Goal: Task Accomplishment & Management: Manage account settings

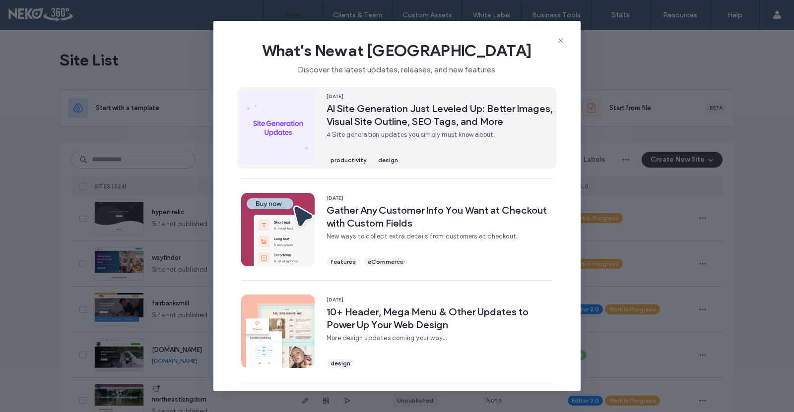
click at [394, 119] on span "AI Site Generation Just Leveled Up: Better Images, Visual Site Outline, SEO Tag…" at bounding box center [440, 115] width 226 height 26
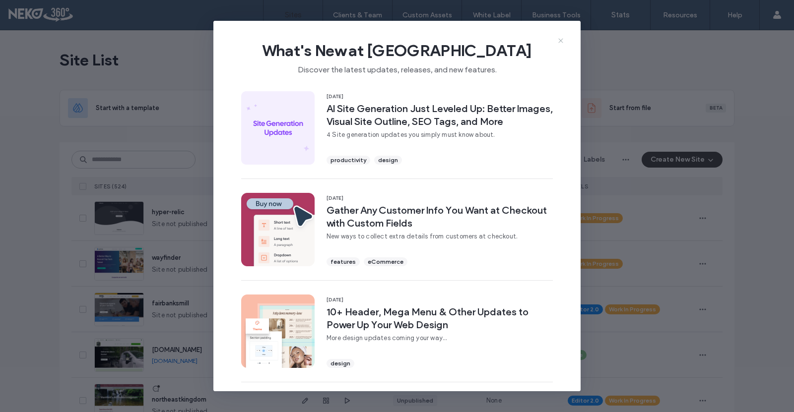
click at [561, 40] on icon at bounding box center [561, 41] width 8 height 8
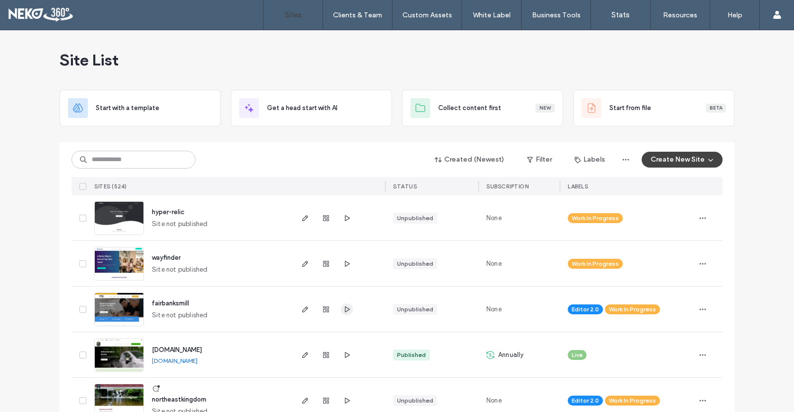
click at [344, 304] on span "button" at bounding box center [347, 310] width 12 height 12
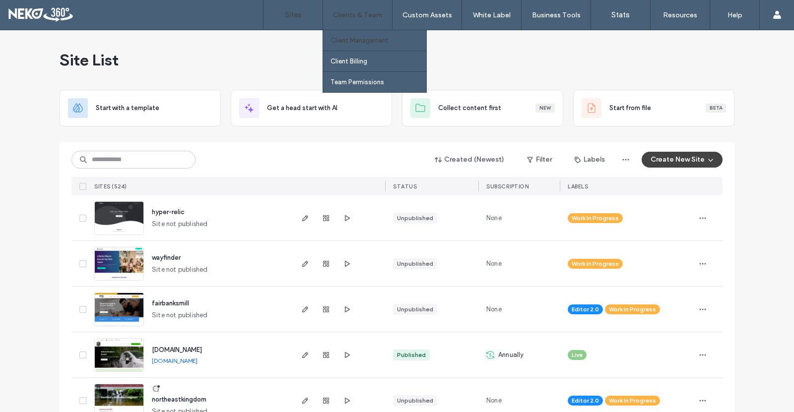
click at [364, 44] on label "Client Management" at bounding box center [360, 40] width 58 height 7
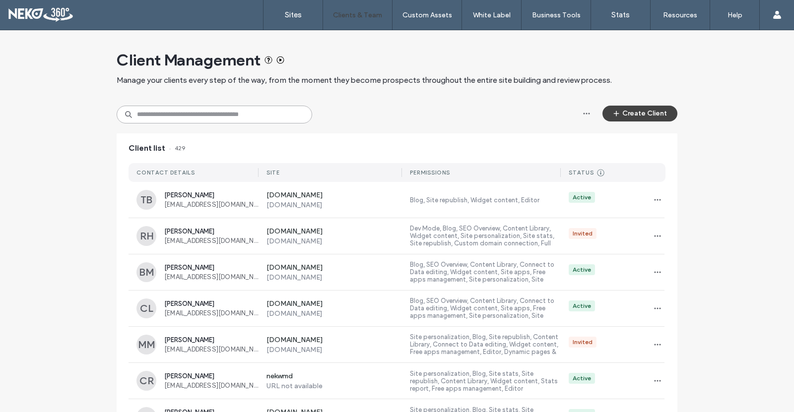
click at [207, 117] on input at bounding box center [215, 115] width 196 height 18
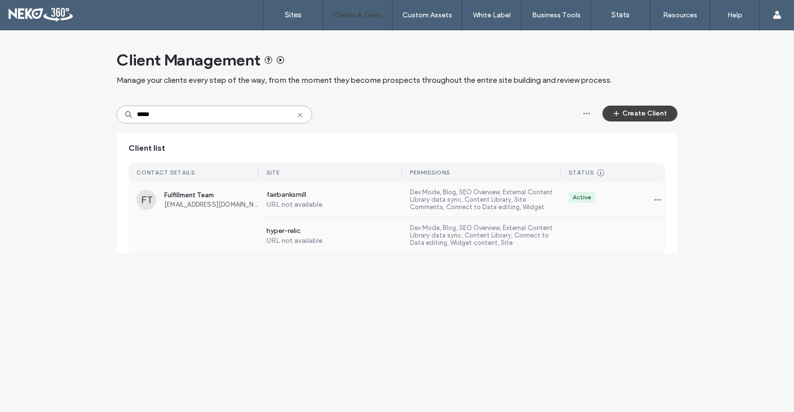
type input "*****"
click at [182, 196] on span "Fulfillment Team" at bounding box center [211, 195] width 94 height 7
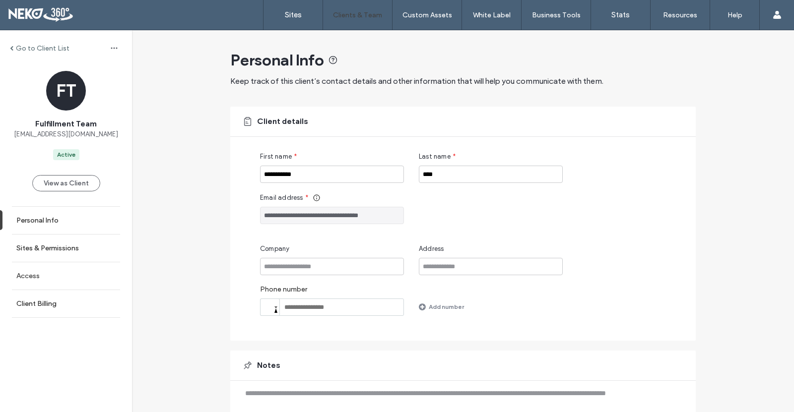
click at [55, 290] on link "Access" at bounding box center [66, 276] width 132 height 27
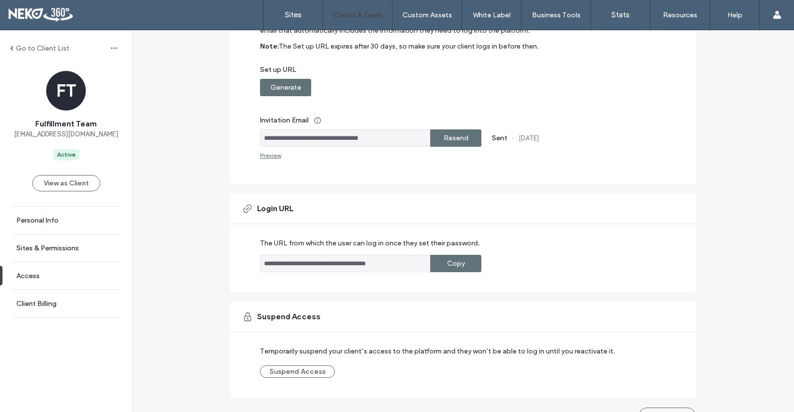
scroll to position [155, 0]
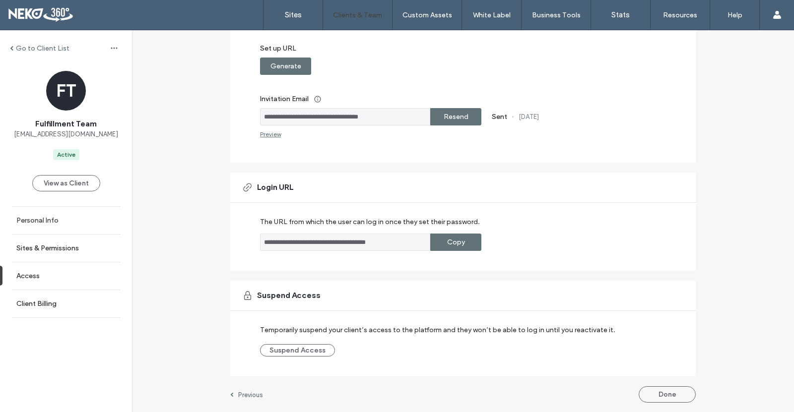
click at [32, 225] on label "Personal Info" at bounding box center [37, 220] width 42 height 8
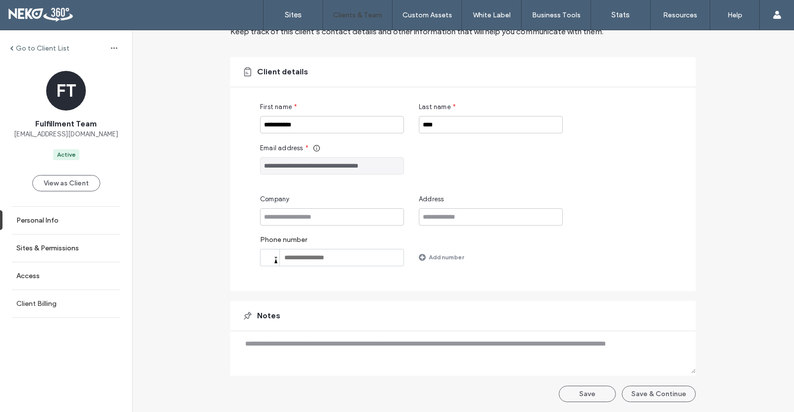
click at [30, 308] on label "Client Billing" at bounding box center [36, 304] width 40 height 8
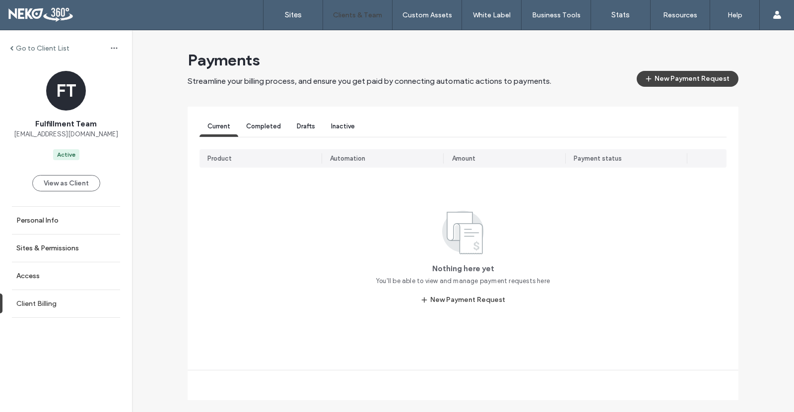
click at [35, 308] on label "Client Billing" at bounding box center [36, 304] width 40 height 8
click at [45, 226] on link "Personal Info" at bounding box center [66, 220] width 132 height 27
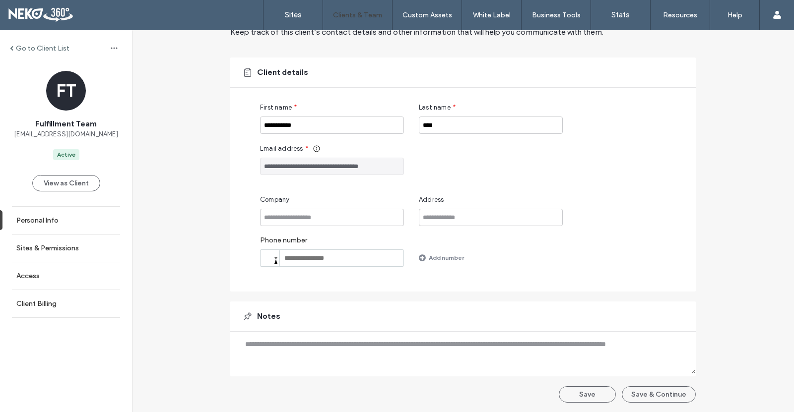
scroll to position [50, 0]
click at [32, 46] on label "Go to Client List" at bounding box center [43, 48] width 54 height 8
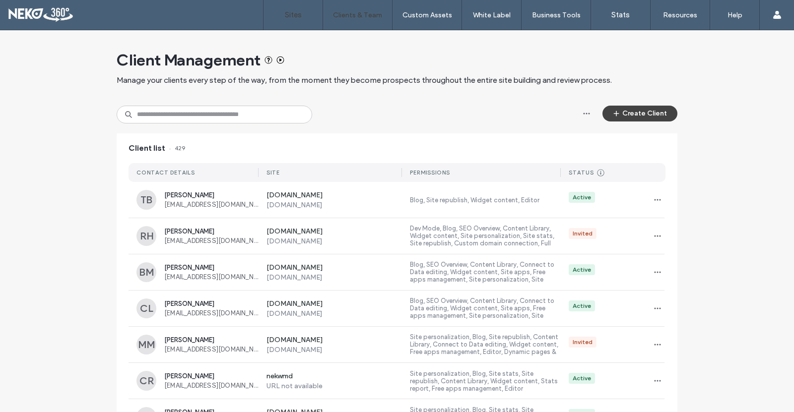
click at [277, 11] on link "Sites" at bounding box center [293, 15] width 59 height 30
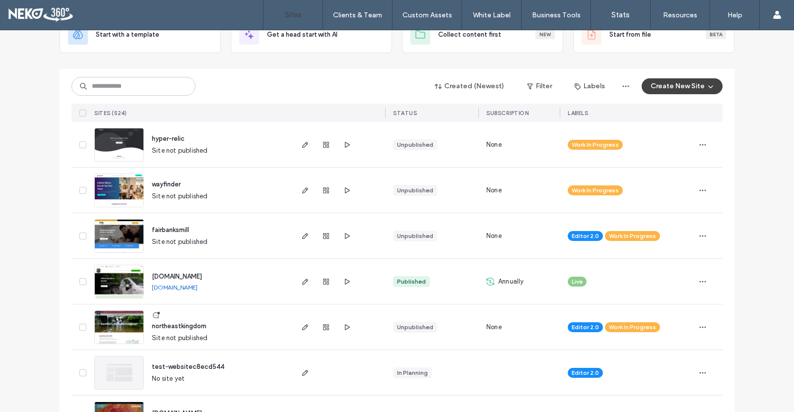
scroll to position [99, 0]
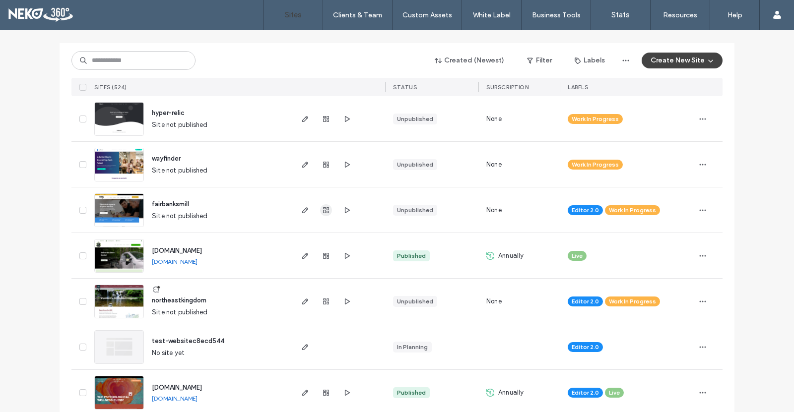
click at [323, 210] on use "button" at bounding box center [326, 210] width 6 height 6
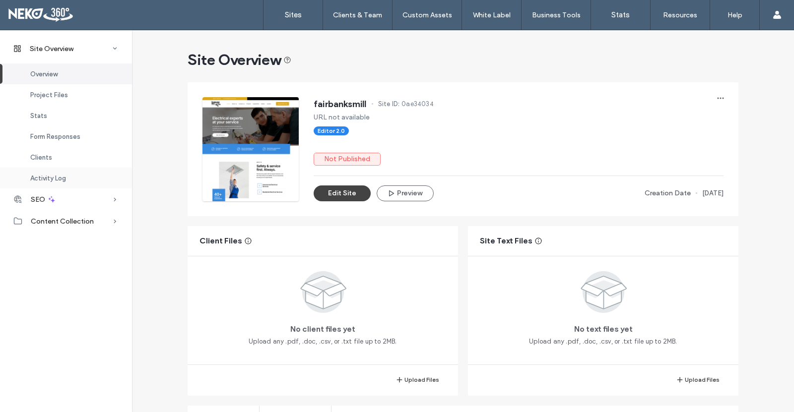
click at [57, 172] on div "Activity Log" at bounding box center [66, 178] width 132 height 21
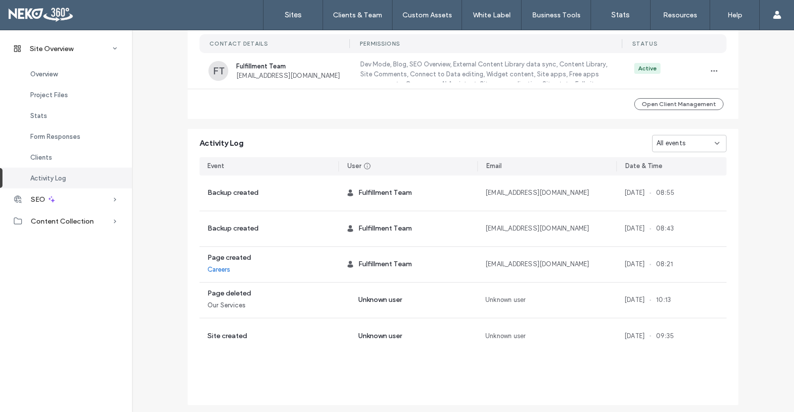
scroll to position [859, 0]
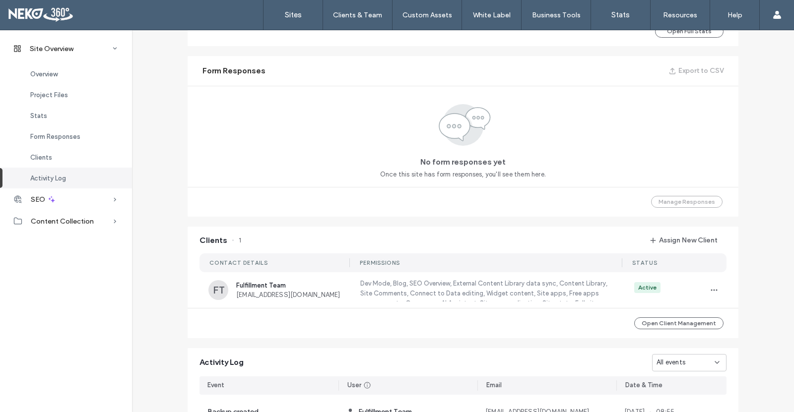
scroll to position [611, 0]
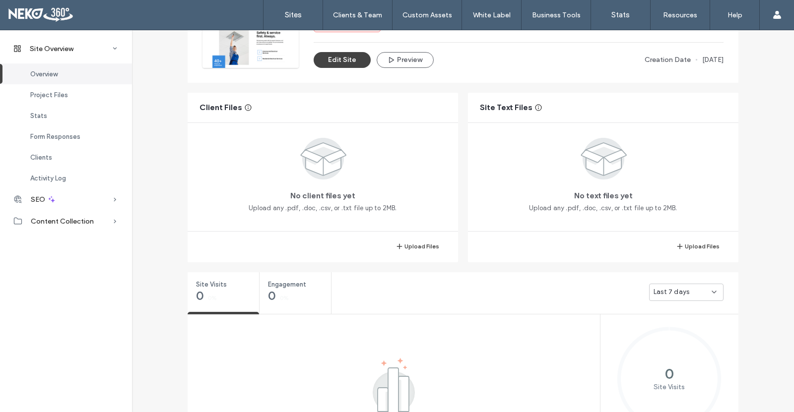
scroll to position [149, 0]
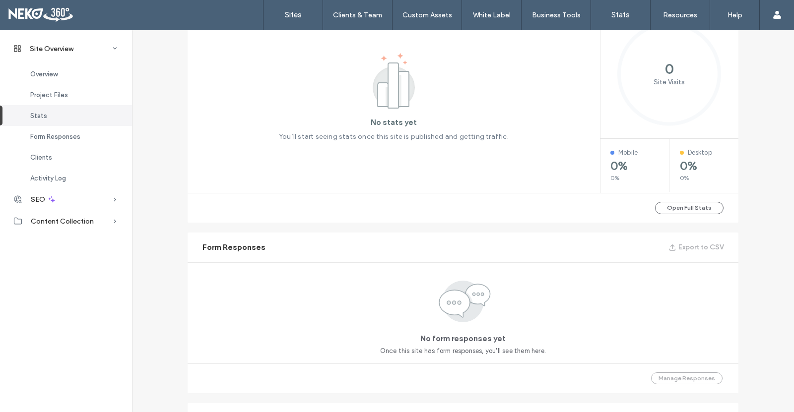
scroll to position [447, 0]
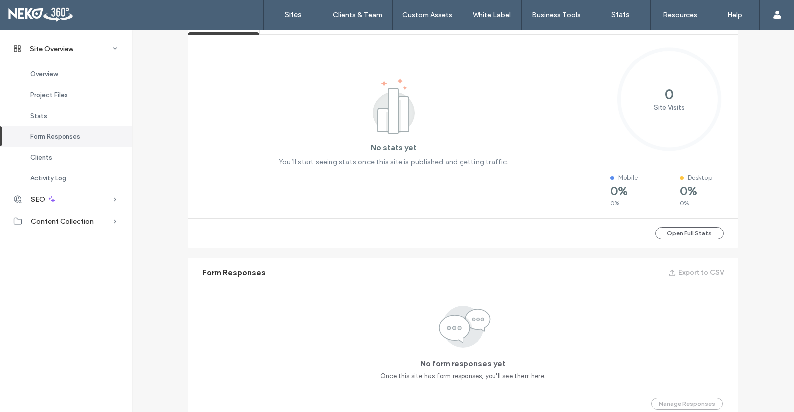
scroll to position [412, 0]
